Goal: Task Accomplishment & Management: Manage account settings

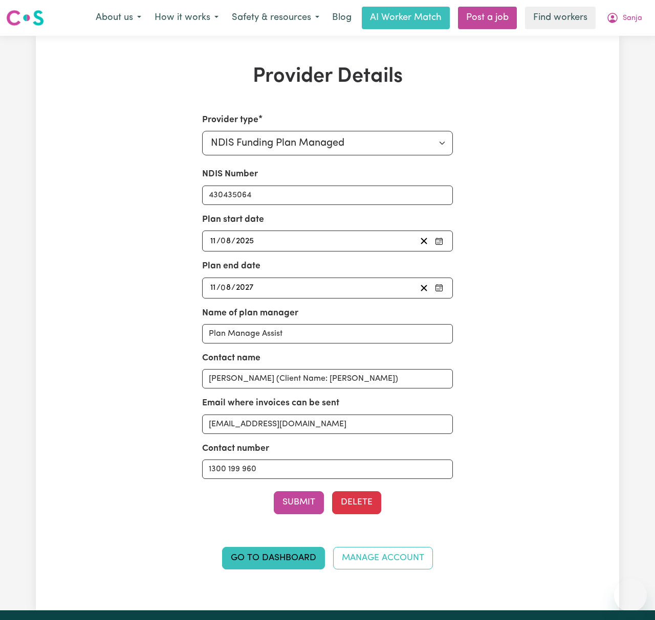
select select "NDIS_FUNDING_PLAN_MANAGED"
drag, startPoint x: 0, startPoint y: 0, endPoint x: 629, endPoint y: 17, distance: 628.9
click at [629, 17] on span "Sanja" at bounding box center [631, 18] width 19 height 11
click at [630, 52] on link "Logout" at bounding box center [607, 58] width 81 height 19
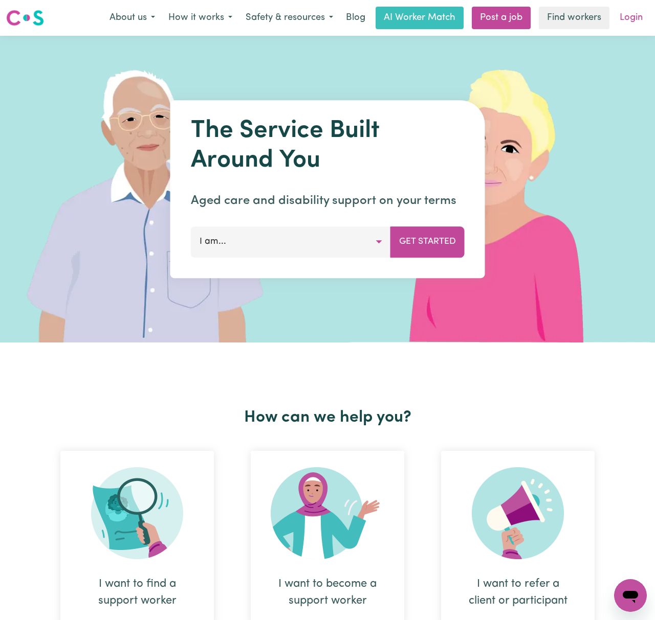
click at [627, 15] on link "Login" at bounding box center [630, 18] width 35 height 23
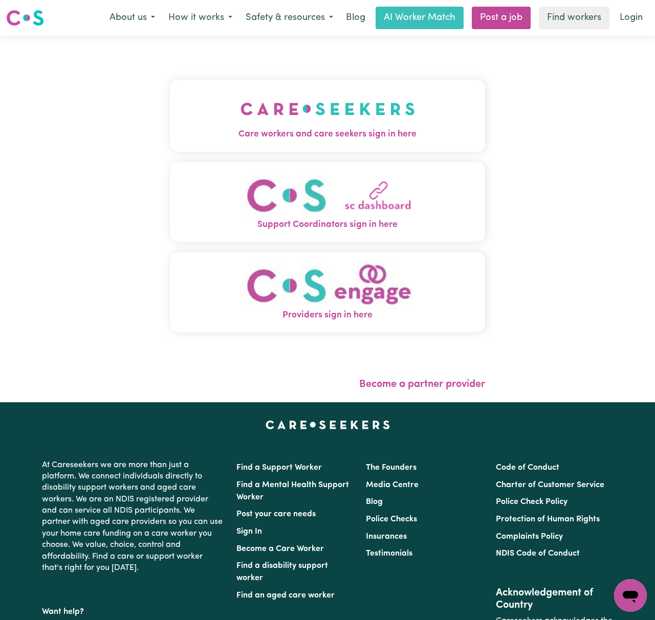
click at [292, 109] on img "Care workers and care seekers sign in here" at bounding box center [327, 109] width 174 height 38
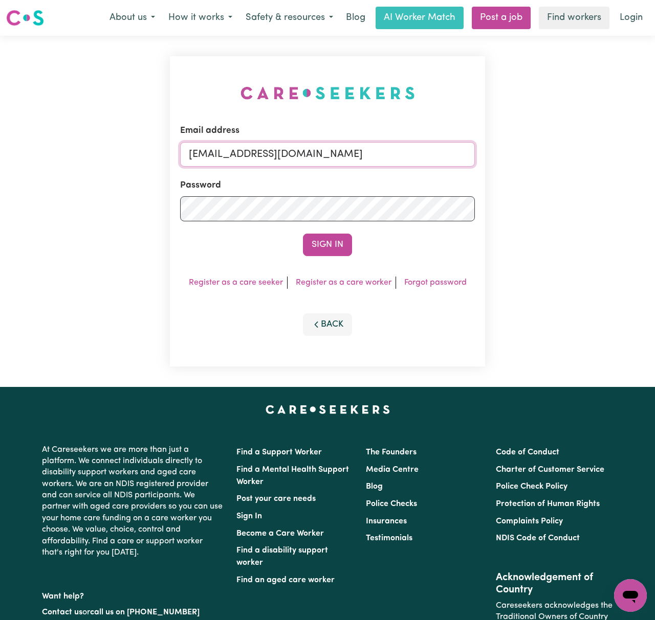
click at [197, 155] on input "[EMAIL_ADDRESS][DOMAIN_NAME]" at bounding box center [327, 154] width 295 height 25
drag, startPoint x: 242, startPoint y: 153, endPoint x: 525, endPoint y: 157, distance: 282.4
click at [525, 157] on div "Email address [EMAIL_ADDRESS][DOMAIN_NAME] Password Sign In Register as a care …" at bounding box center [327, 211] width 655 height 351
type input "[EMAIL_ADDRESS][DOMAIN_NAME]"
click at [303, 234] on button "Sign In" at bounding box center [327, 245] width 49 height 23
